Goal: Transaction & Acquisition: Book appointment/travel/reservation

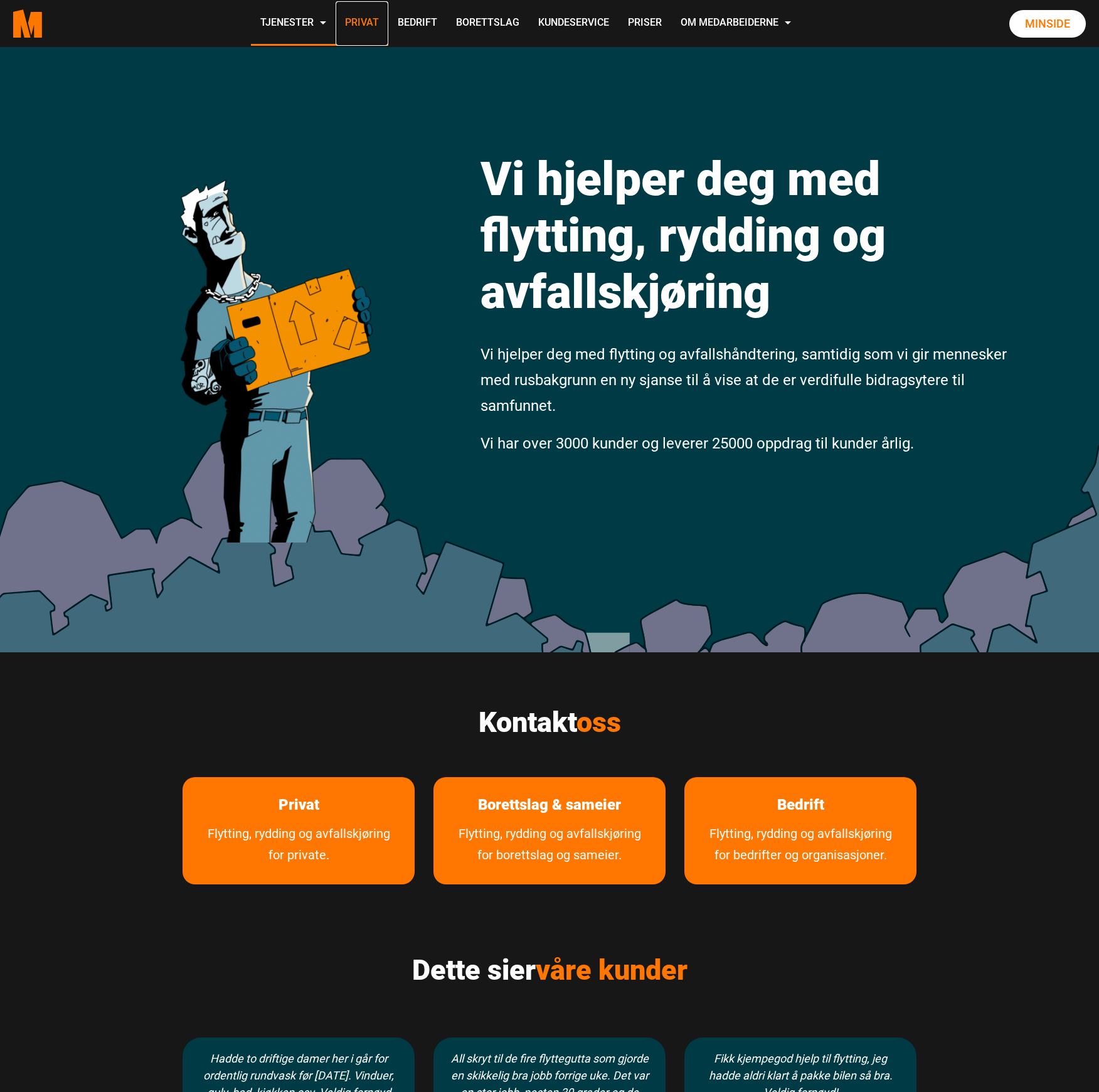
click at [377, 21] on link "Privat" at bounding box center [362, 23] width 53 height 45
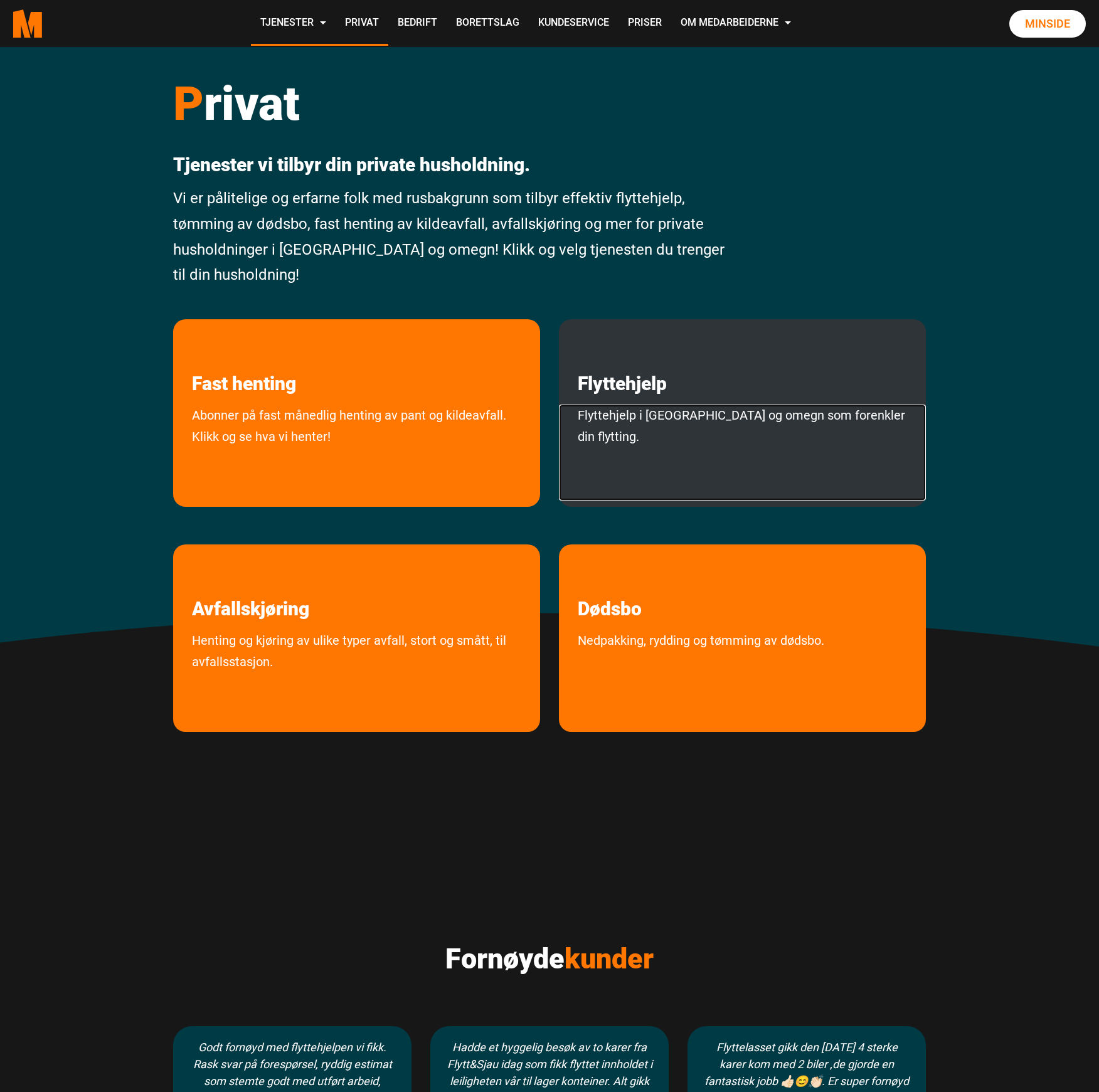
click at [641, 409] on link "Flyttehjelp i Oslo og omegn som forenkler din flytting." at bounding box center [742, 453] width 367 height 96
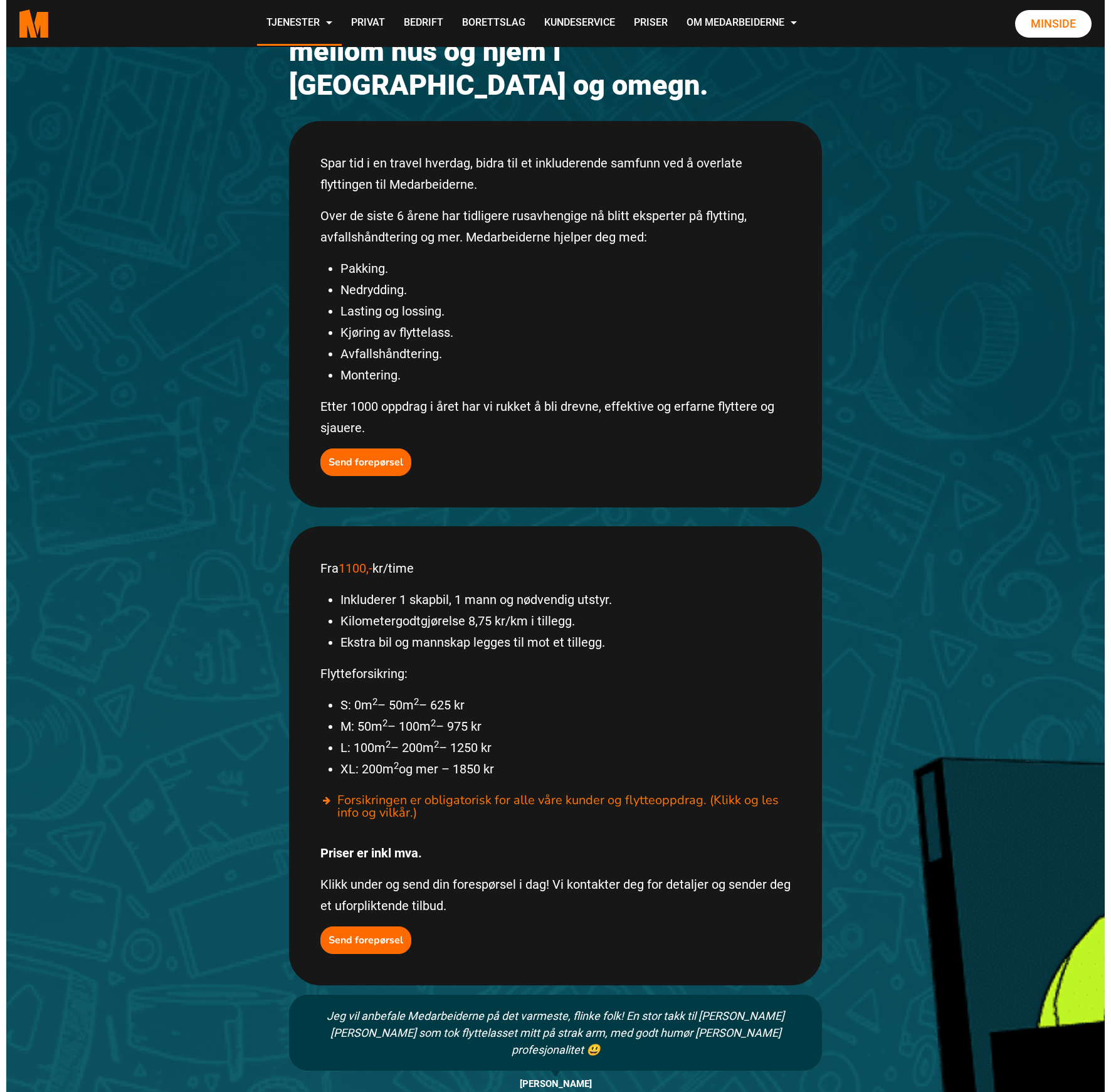
scroll to position [251, 0]
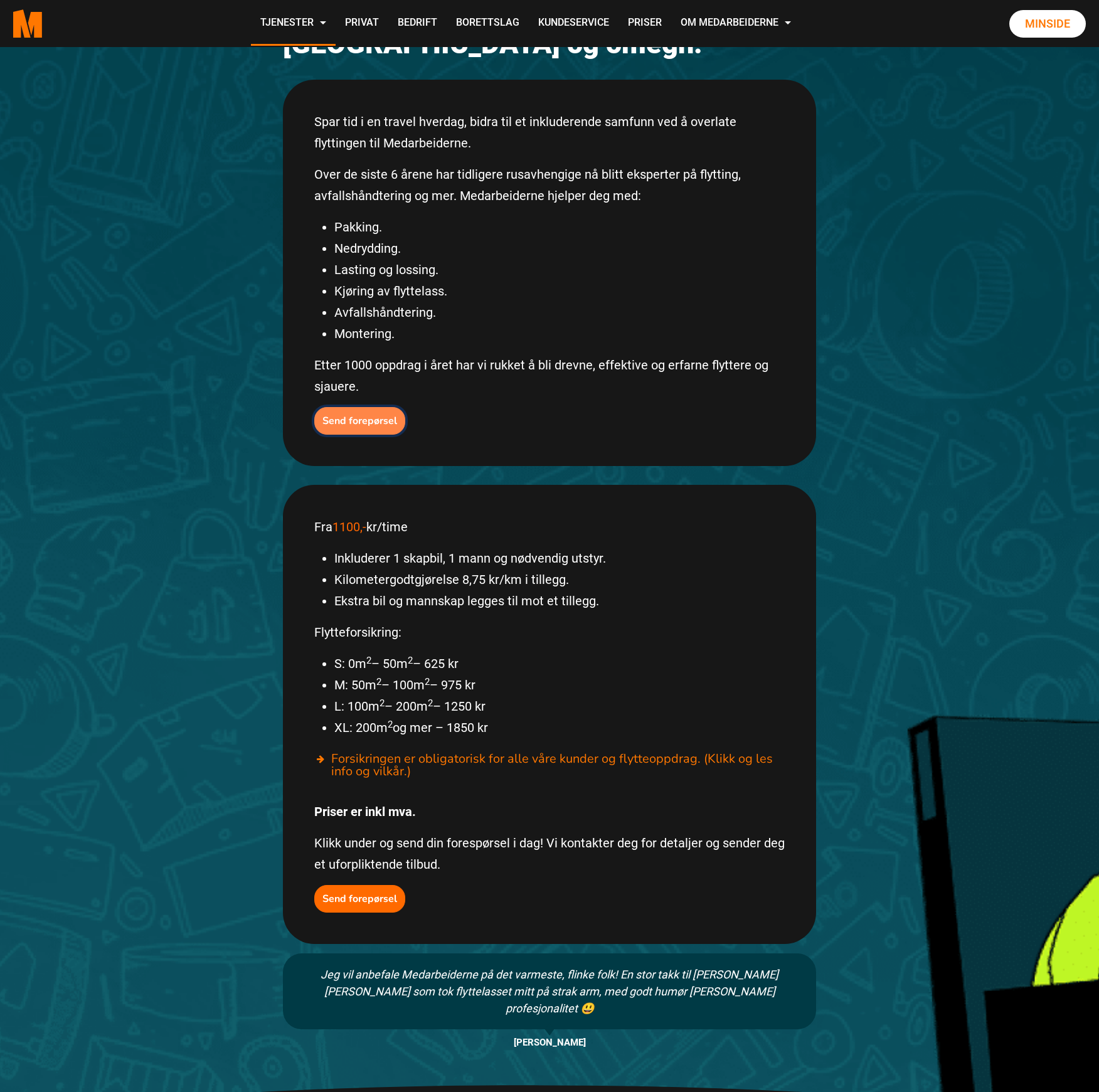
click at [370, 407] on button "Send forepørsel" at bounding box center [359, 420] width 91 height 27
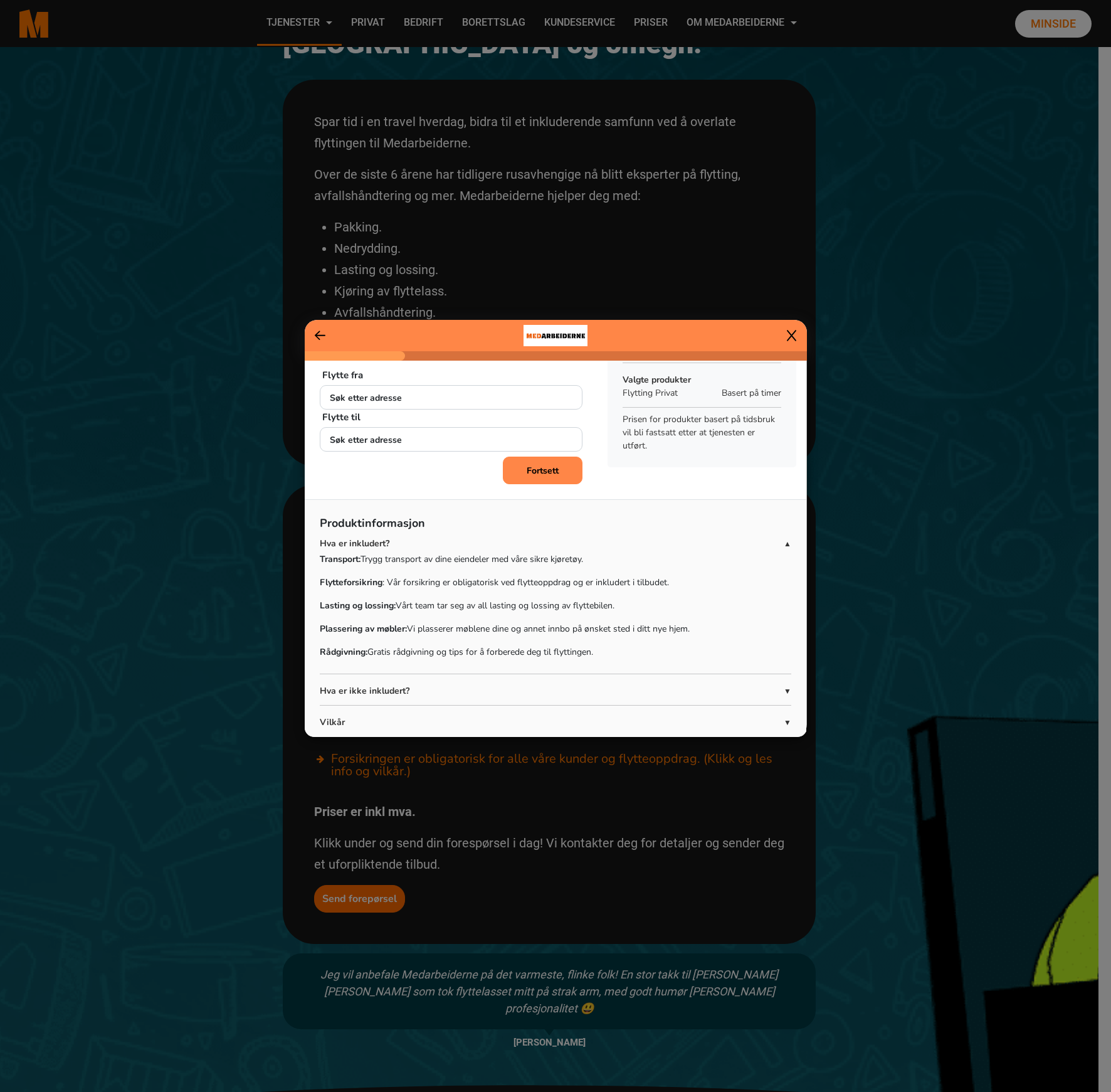
scroll to position [59, 0]
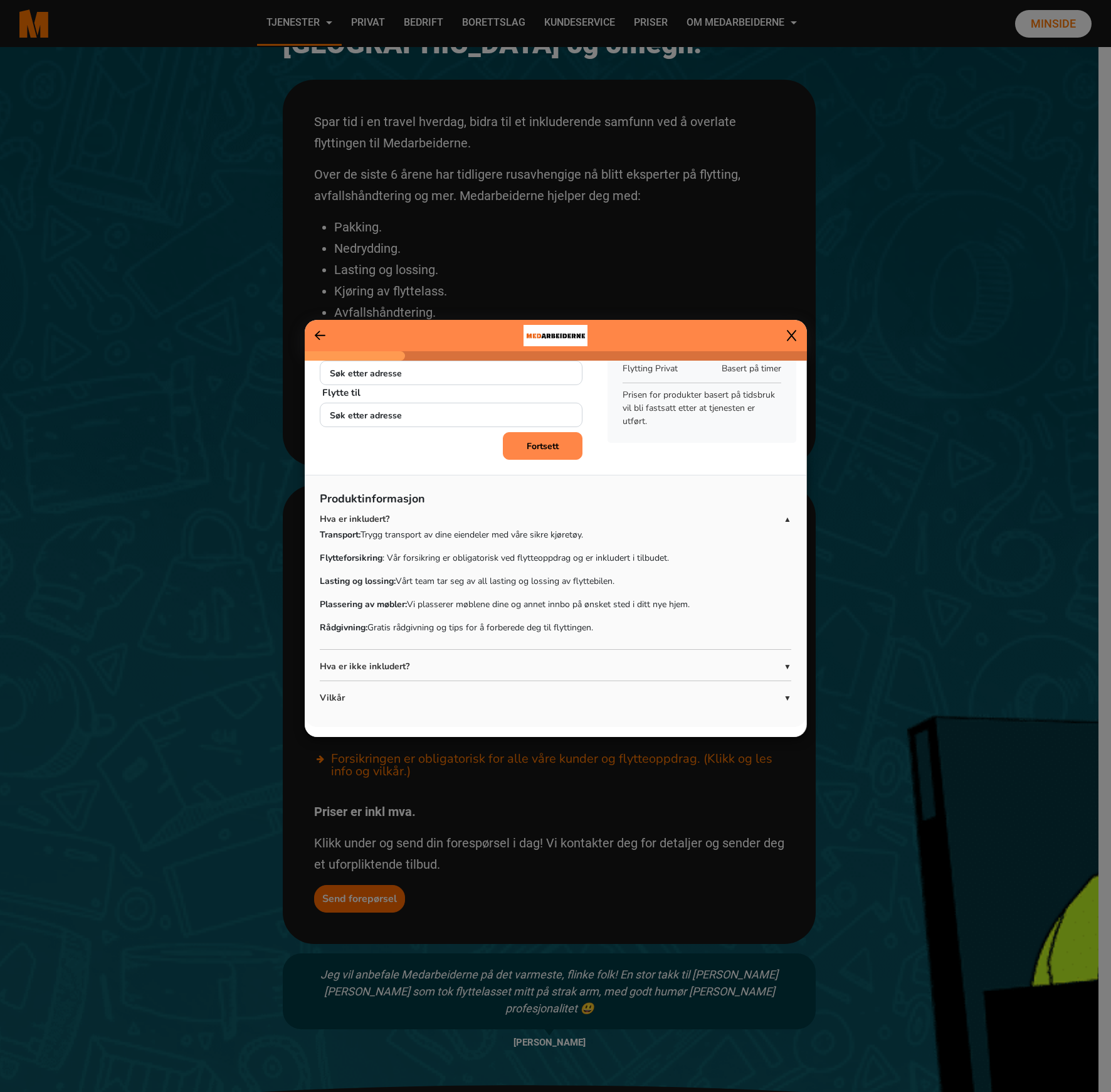
click at [784, 664] on span "▼" at bounding box center [788, 667] width 8 height 12
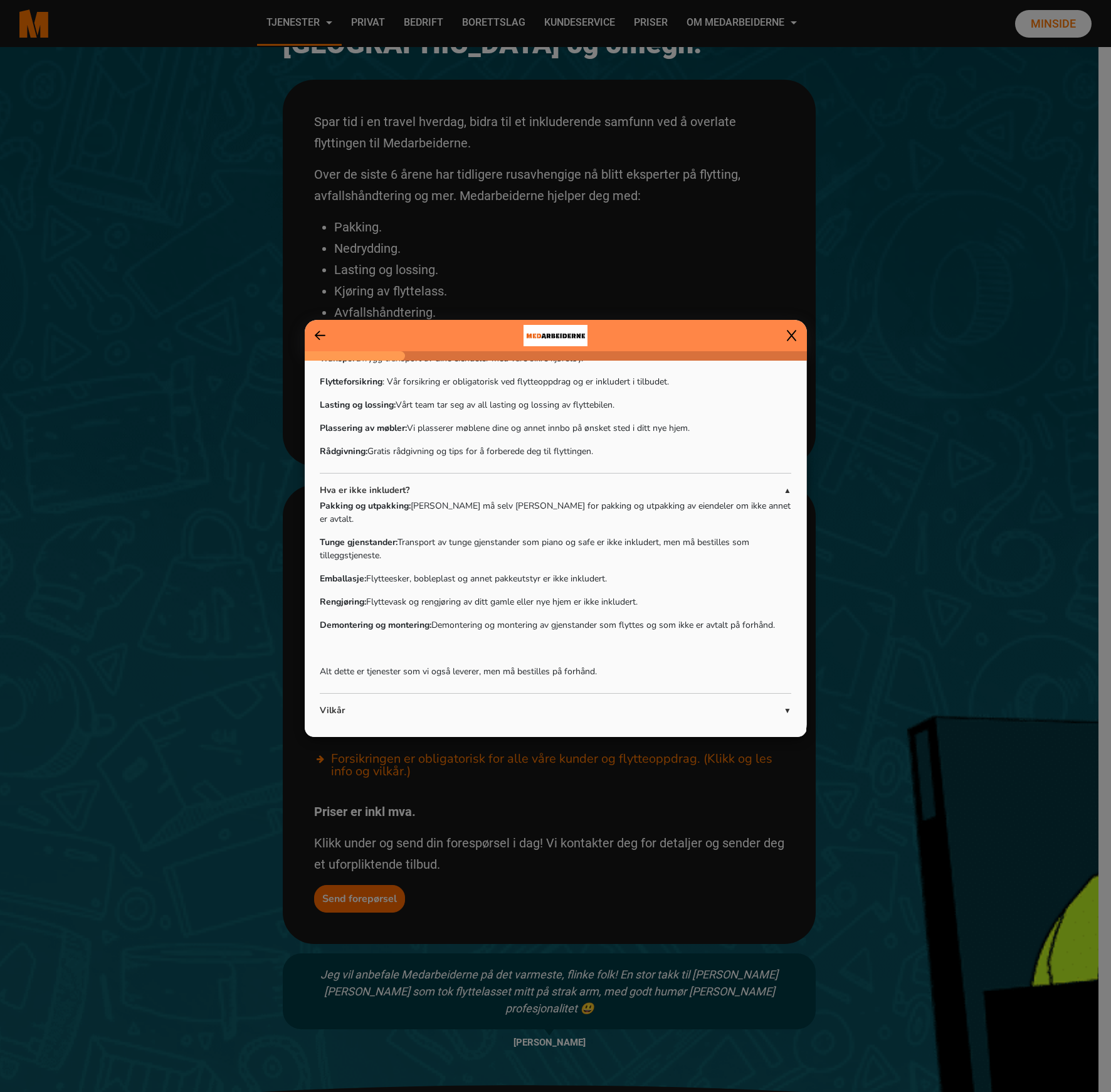
scroll to position [235, 0]
click at [784, 705] on span "▼" at bounding box center [788, 710] width 8 height 12
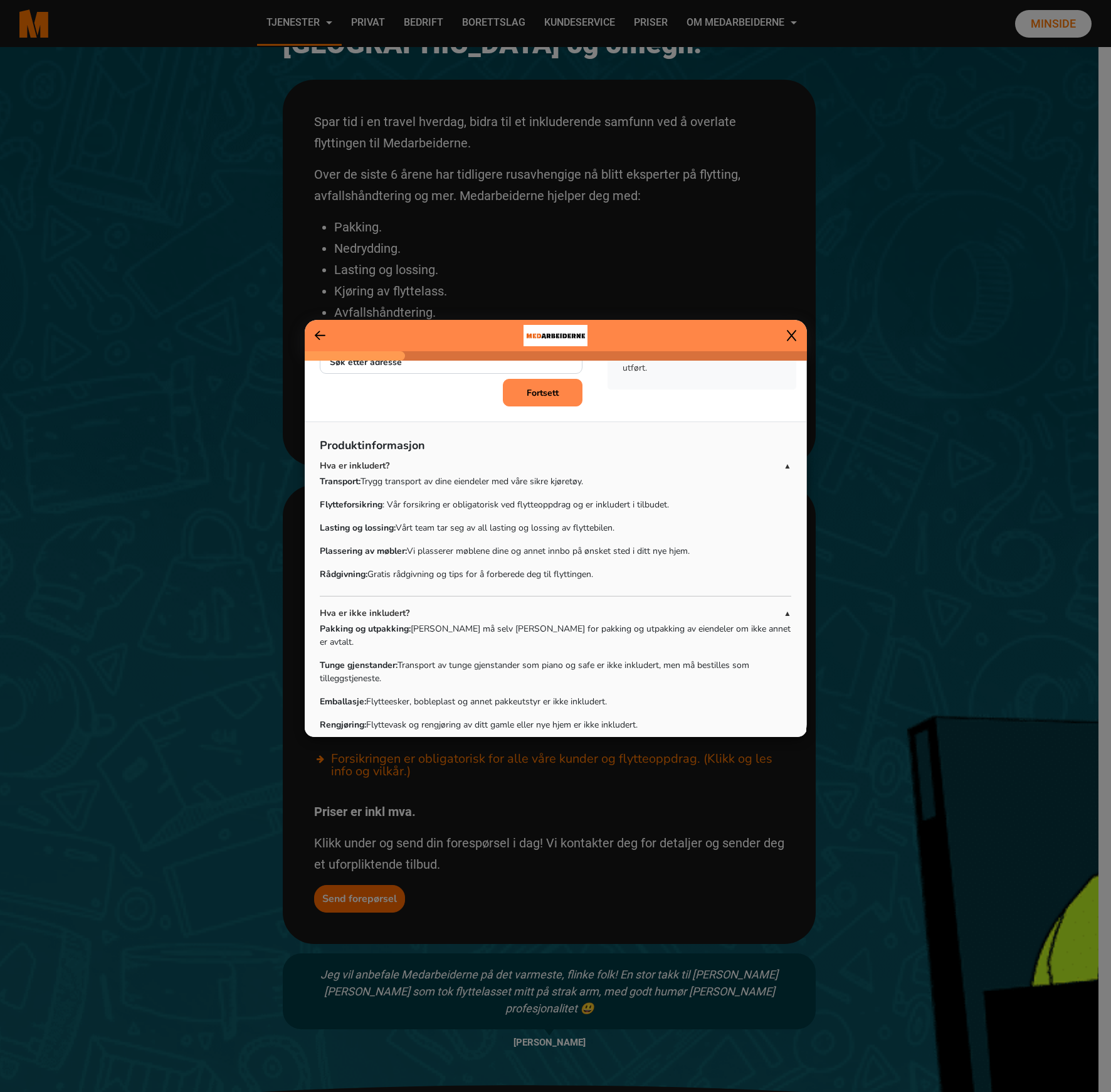
scroll to position [84, 0]
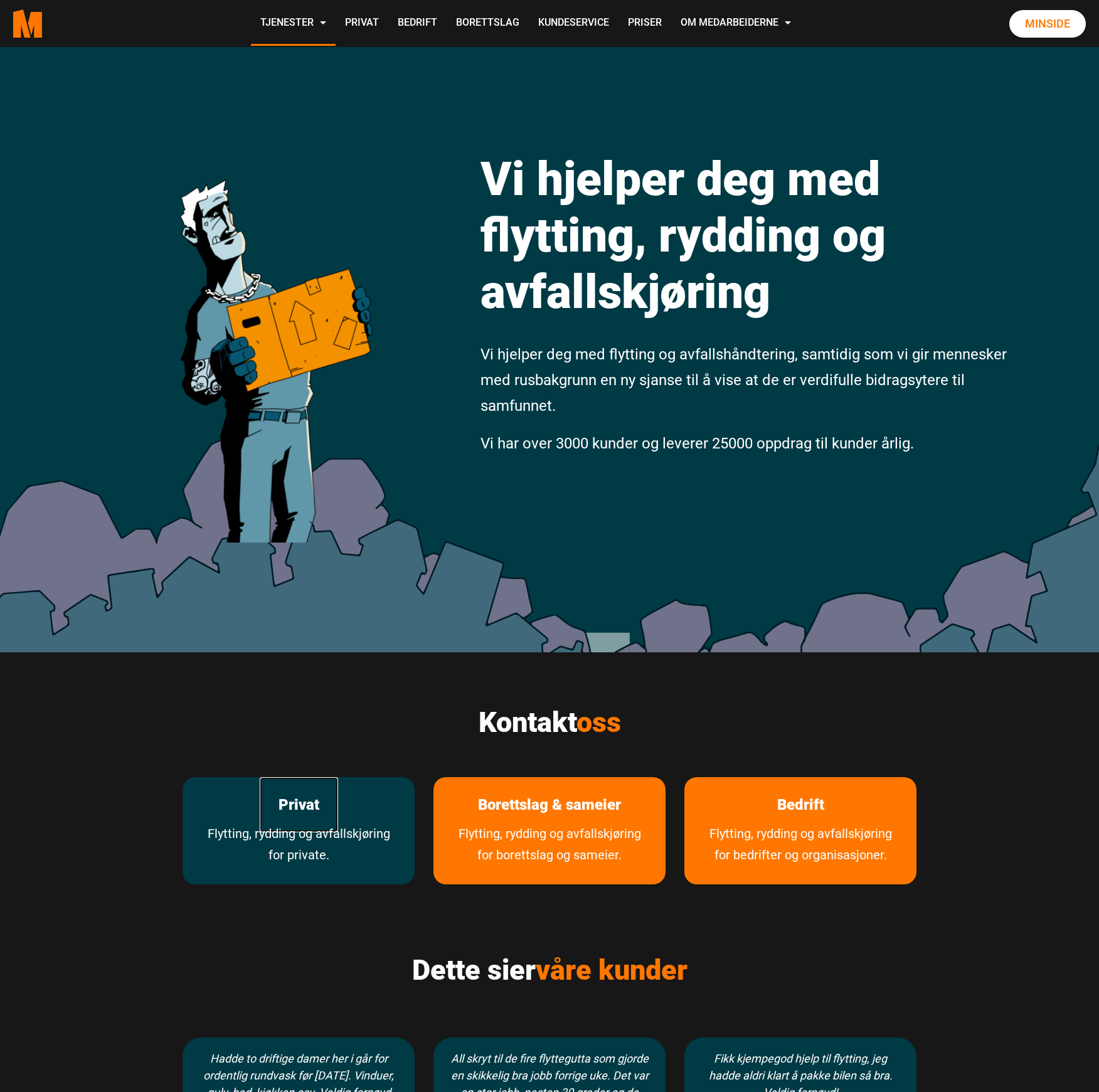
click at [294, 813] on link "Privat" at bounding box center [299, 805] width 79 height 55
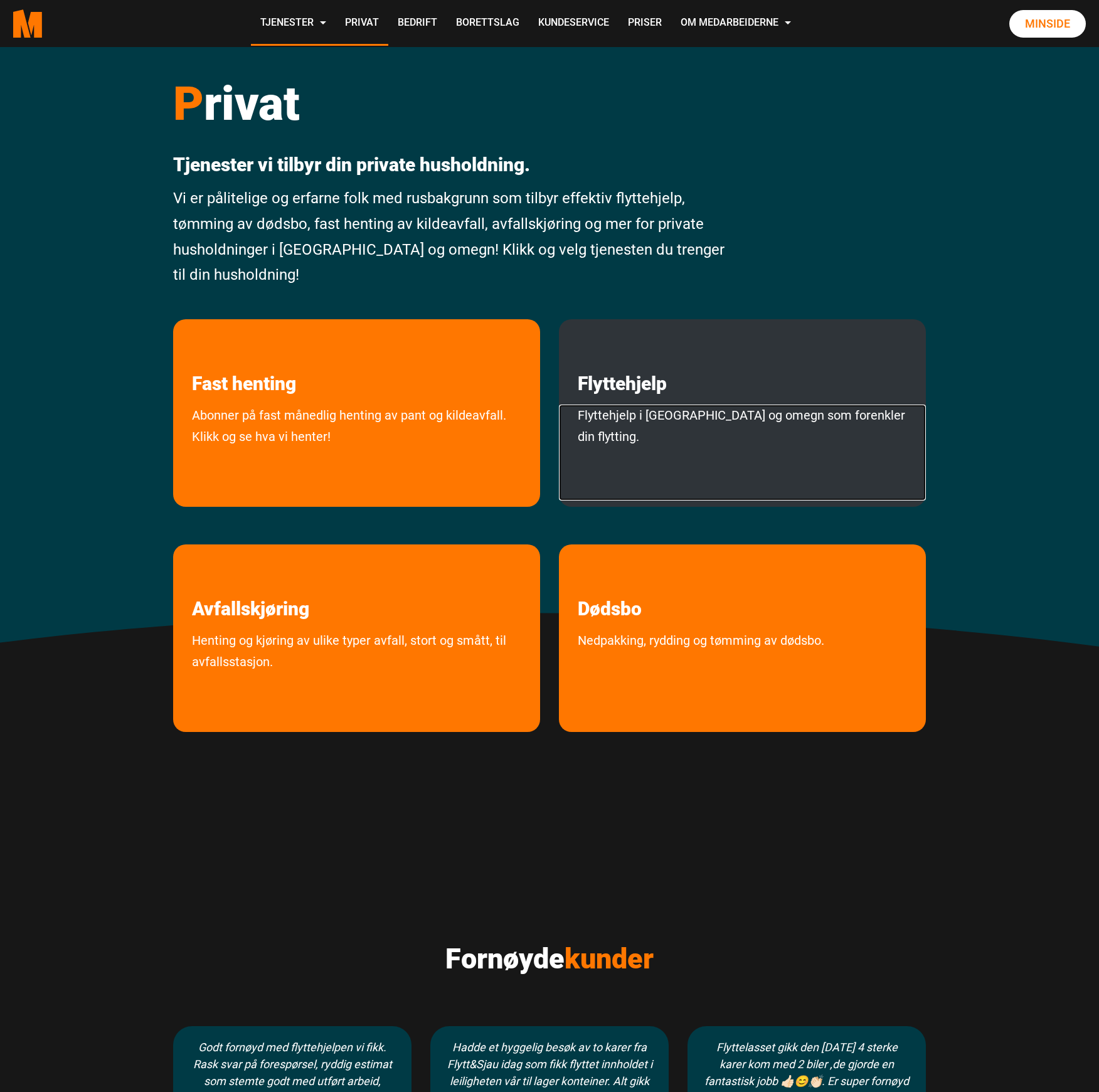
click at [694, 448] on link "Flyttehjelp i [GEOGRAPHIC_DATA] og omegn som forenkler din flytting." at bounding box center [742, 453] width 367 height 96
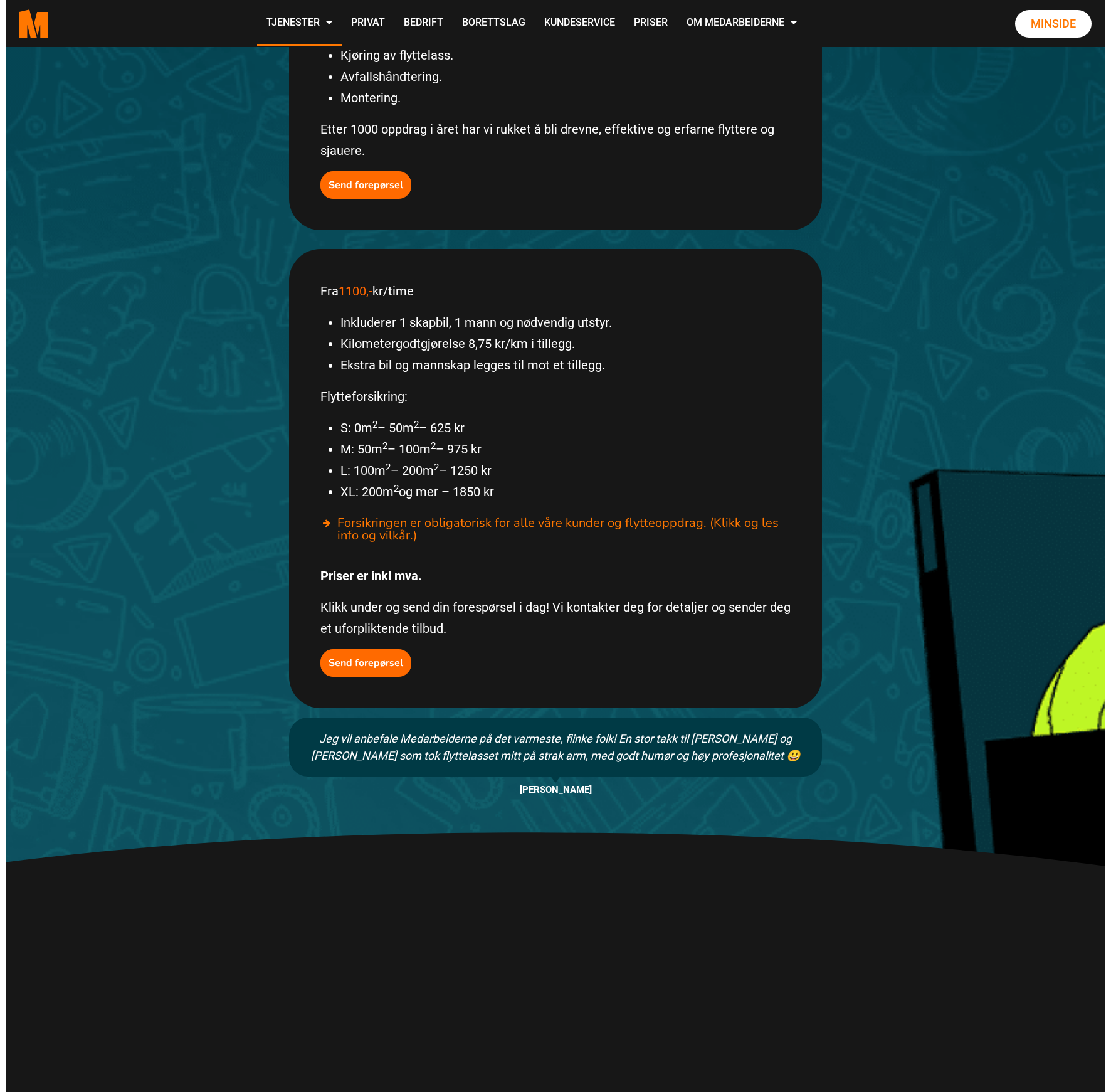
scroll to position [502, 0]
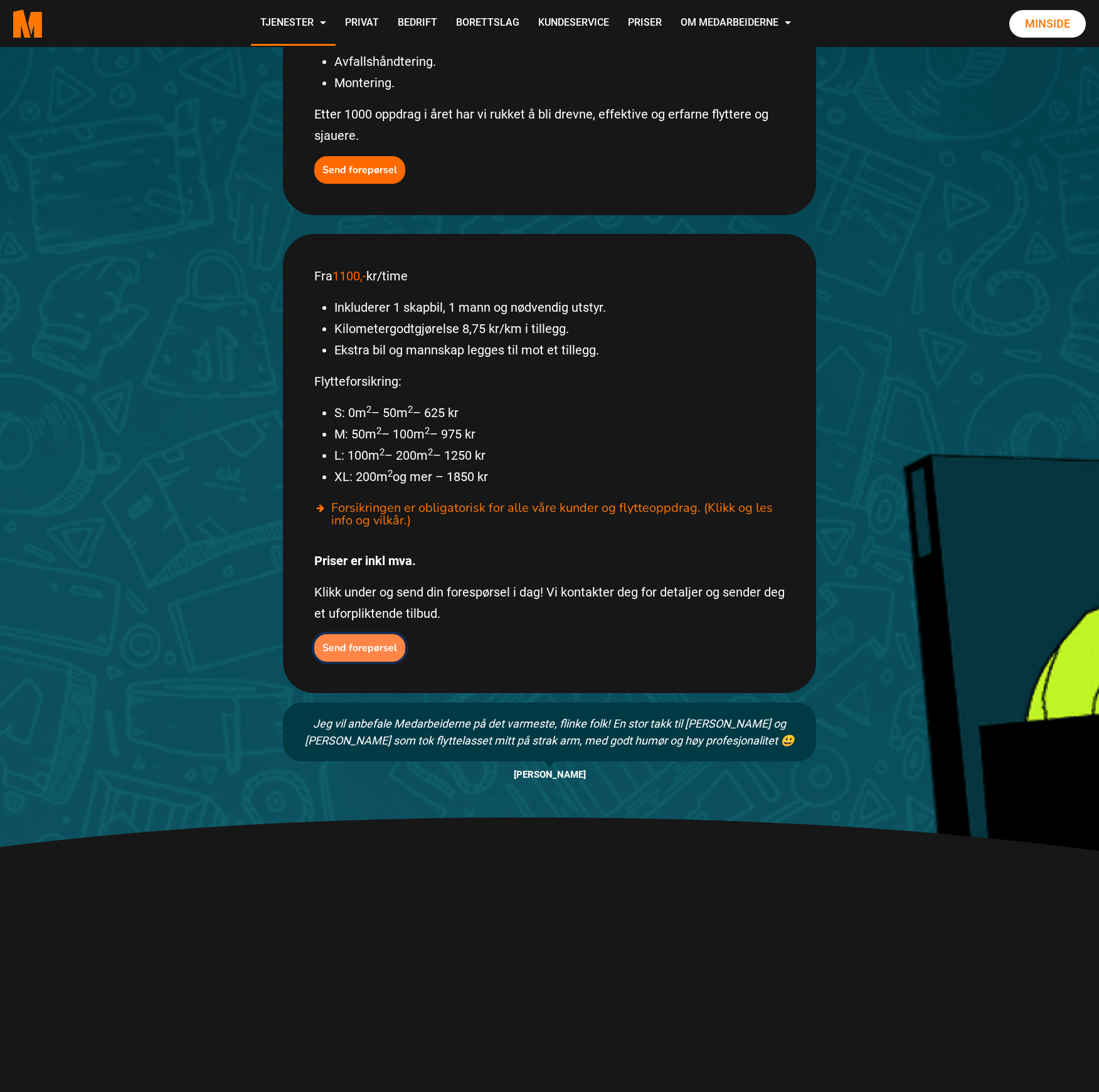
click at [374, 641] on b "Send forepørsel" at bounding box center [359, 648] width 75 height 14
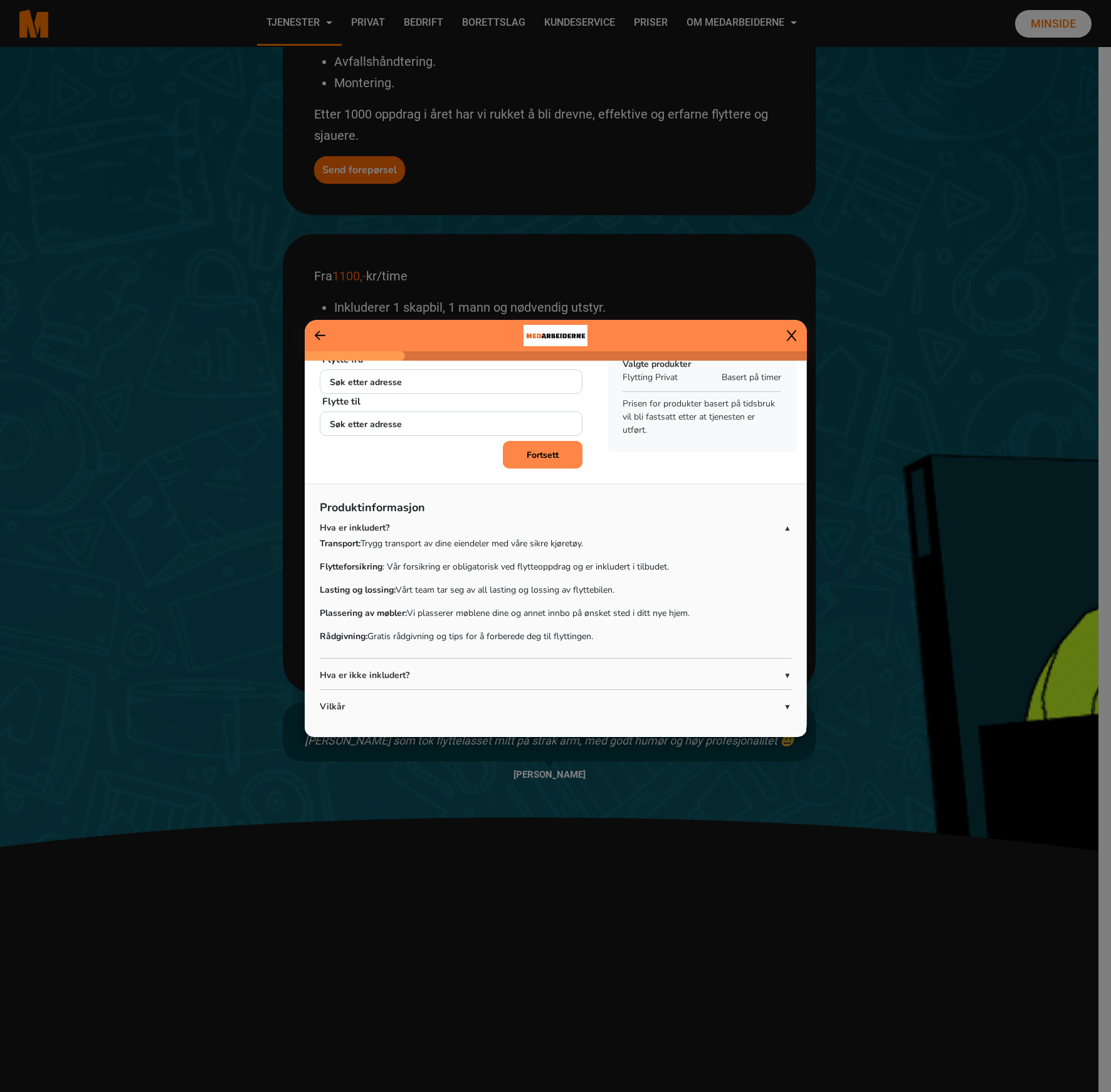
scroll to position [59, 0]
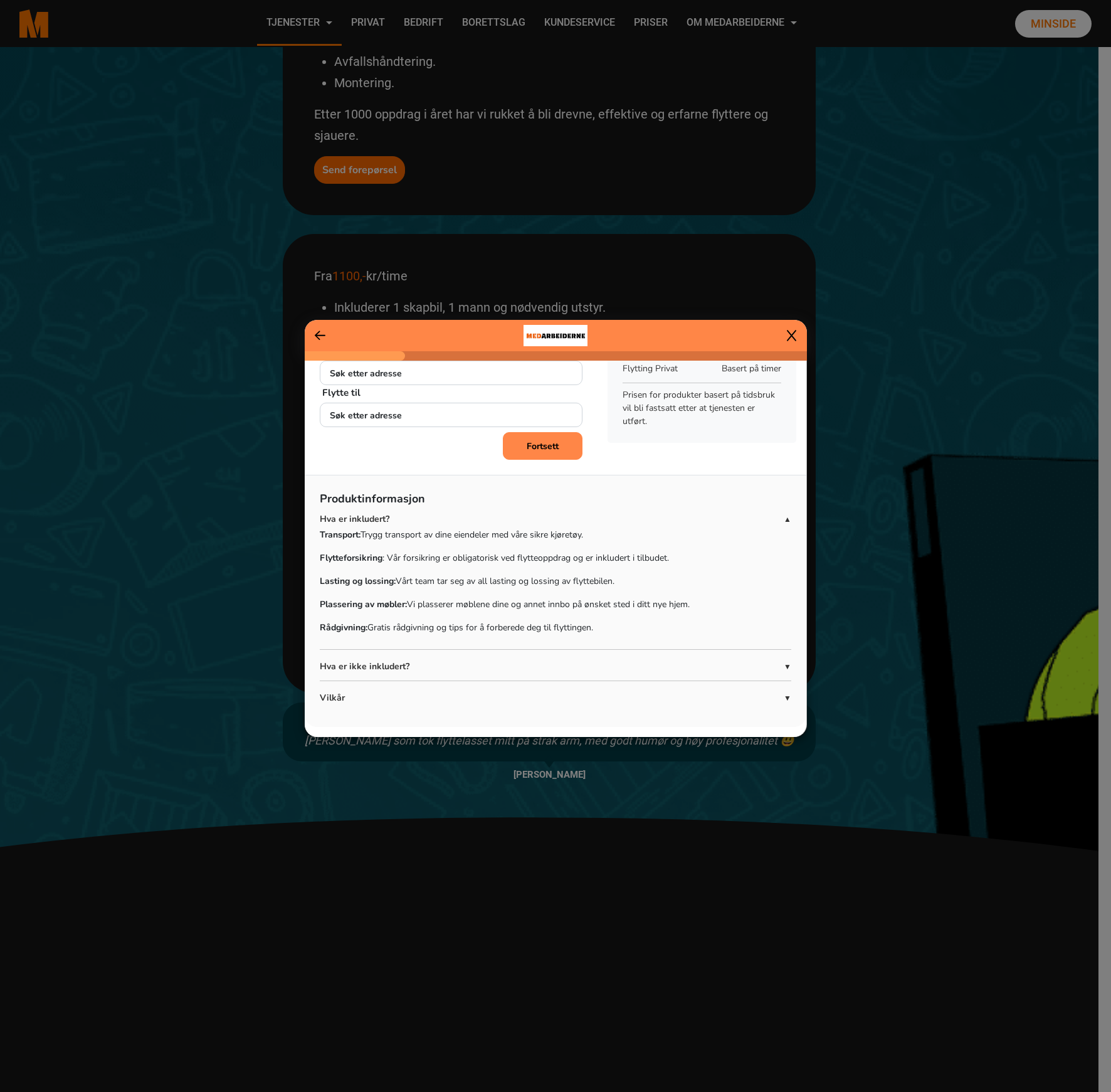
click at [716, 668] on p "Hva er ikke inkludert?" at bounding box center [552, 667] width 464 height 14
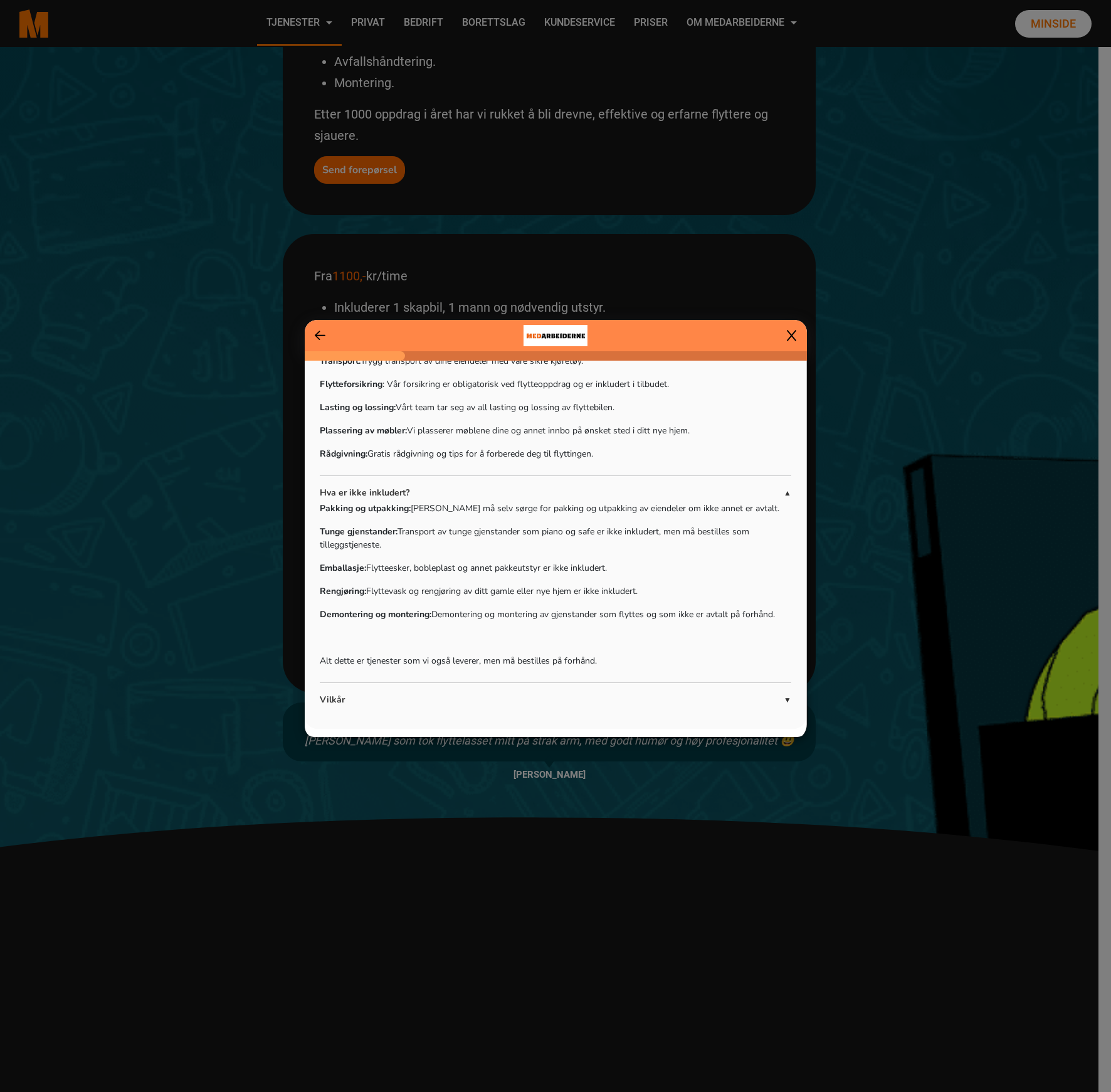
scroll to position [235, 0]
click at [683, 705] on div "Tilbudsbetingelse: Tilbudet er et estimat og ikke et tilbud om fastpris. Oppdra…" at bounding box center [556, 706] width 472 height 3
click at [784, 698] on span "▼" at bounding box center [788, 699] width 8 height 12
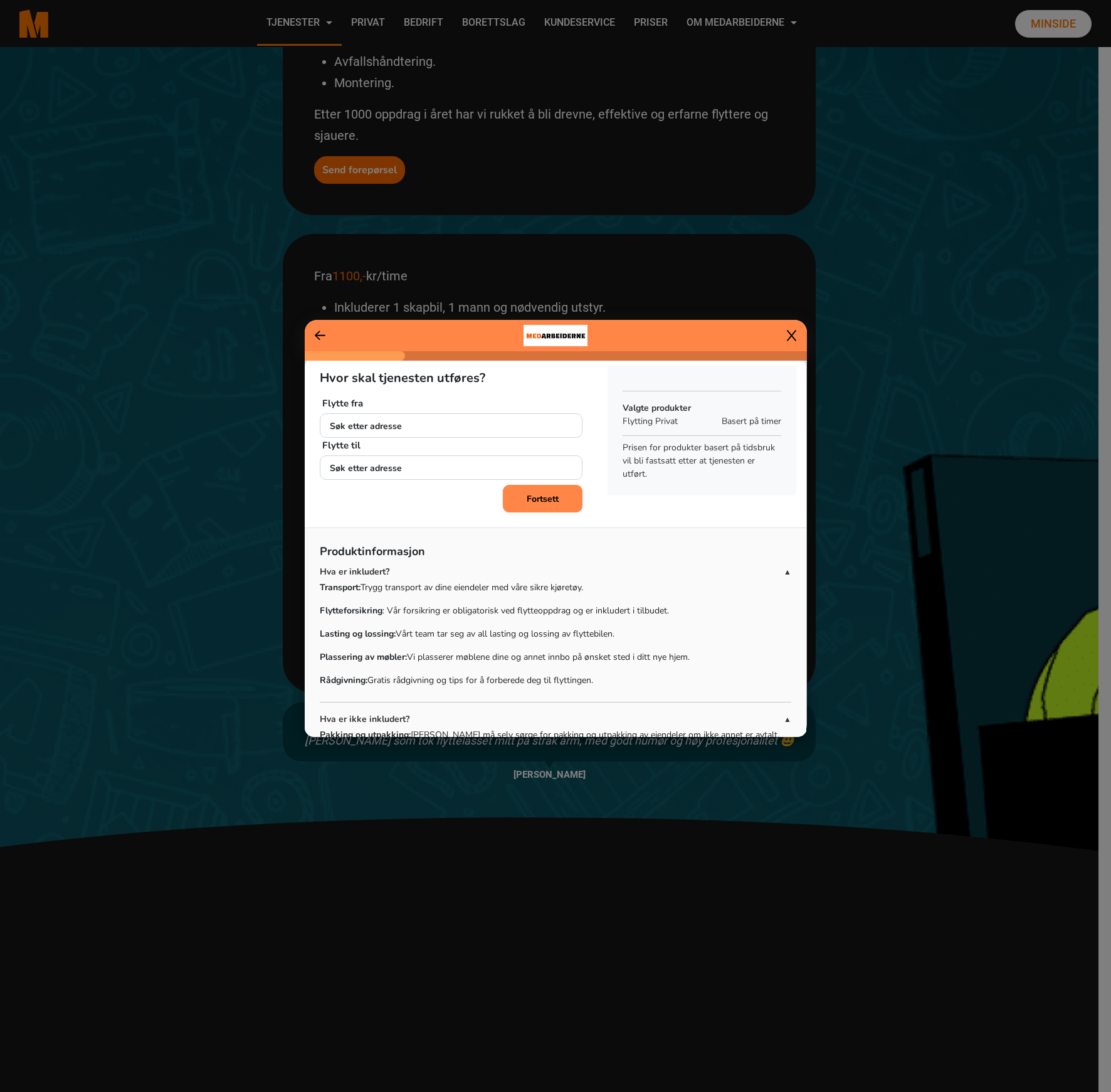
scroll to position [0, 0]
